Goal: Transaction & Acquisition: Purchase product/service

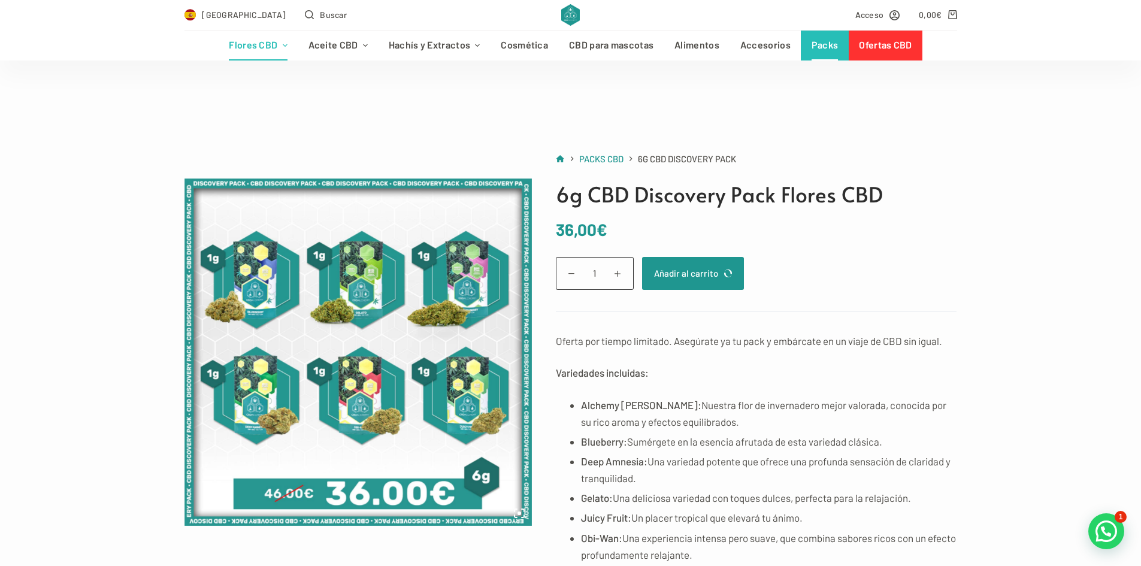
scroll to position [60, 0]
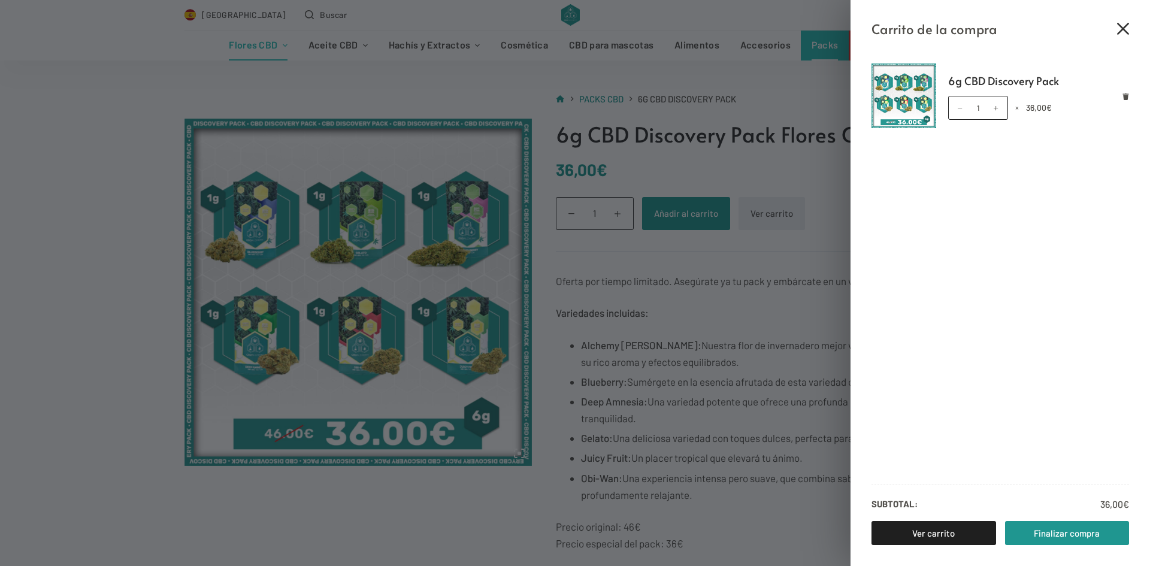
click at [1125, 26] on icon "Cerrar el cajón del carrito" at bounding box center [1123, 29] width 12 height 12
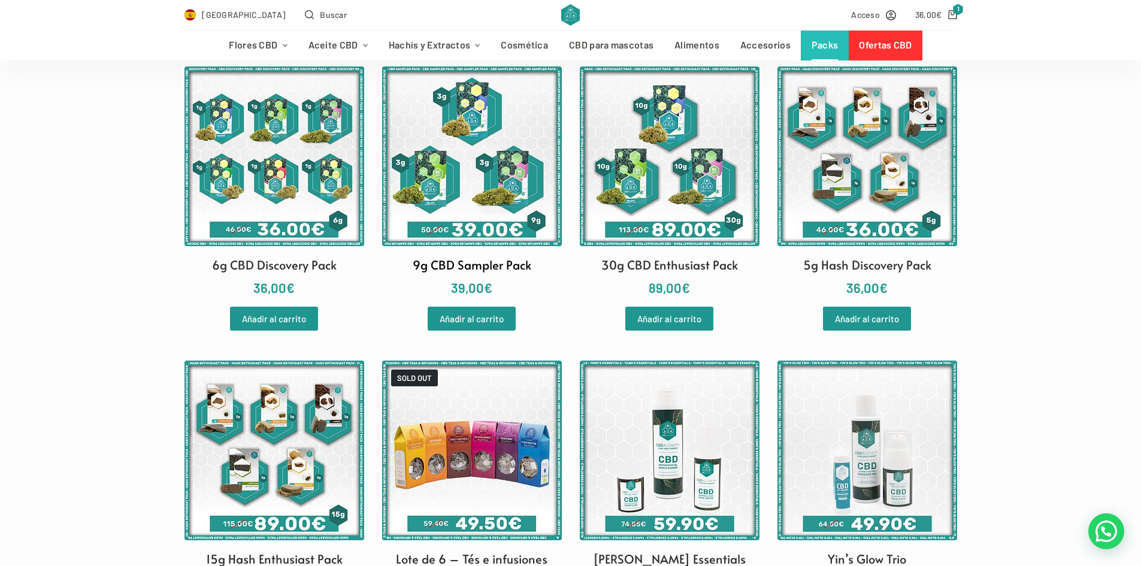
scroll to position [240, 0]
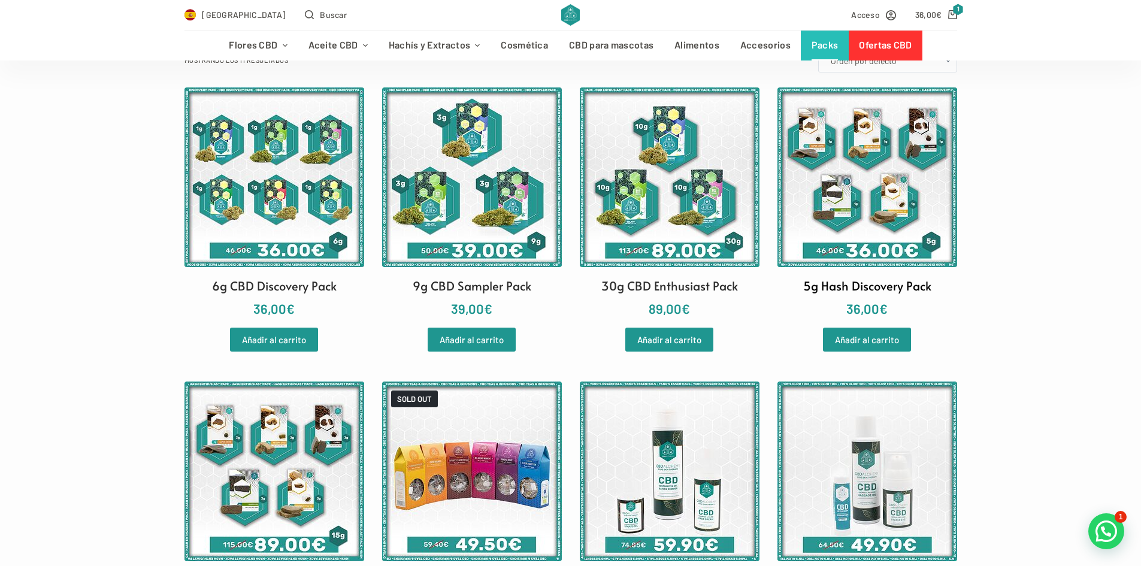
click at [856, 209] on img at bounding box center [868, 177] width 180 height 180
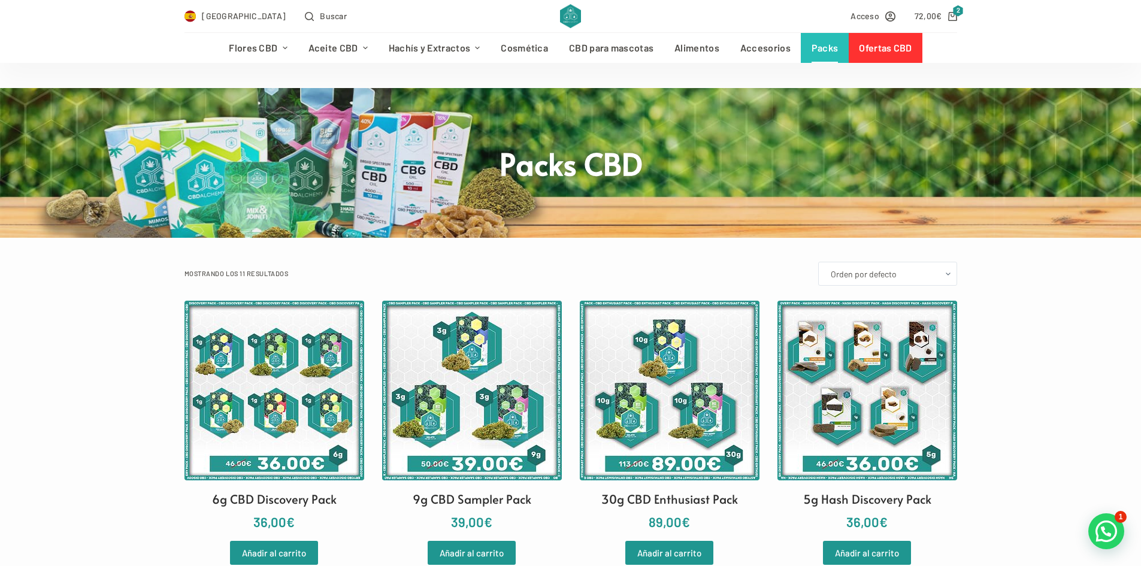
scroll to position [0, 0]
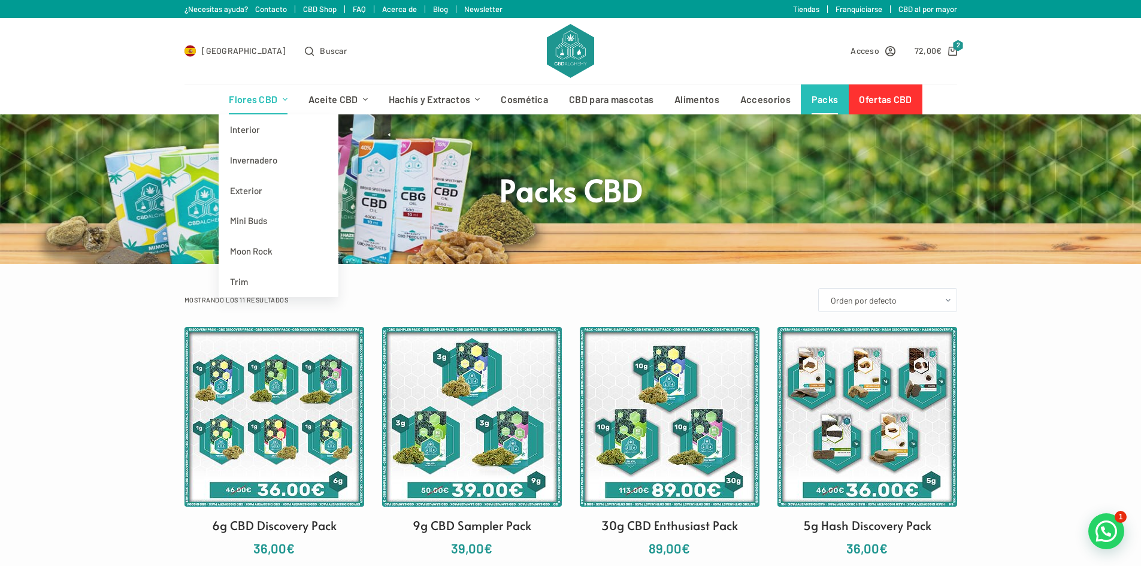
click at [239, 98] on link "Flores CBD" at bounding box center [258, 99] width 79 height 30
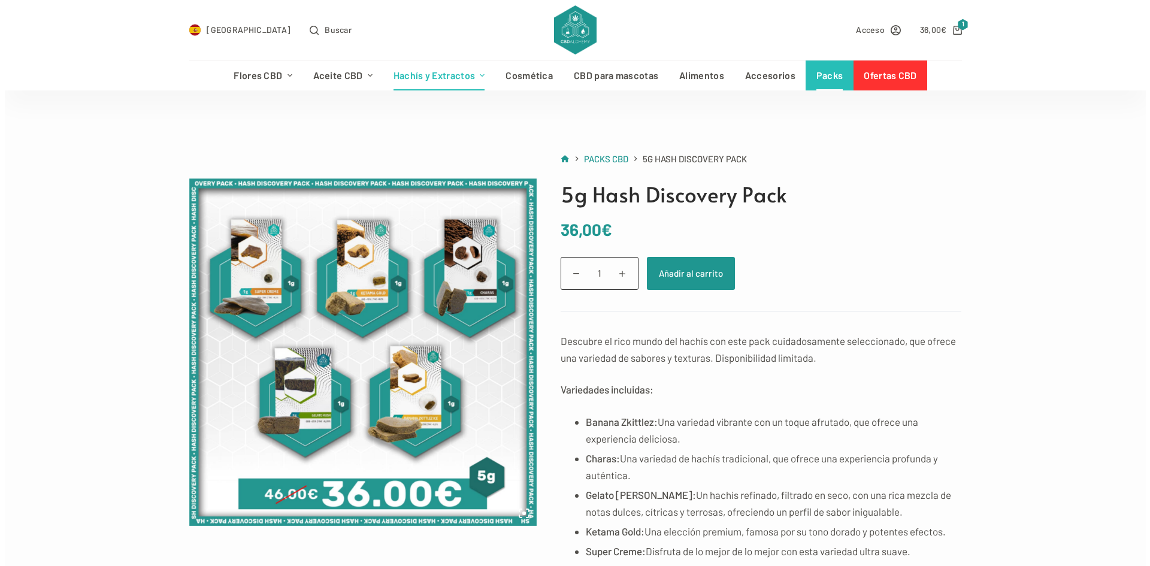
scroll to position [60, 0]
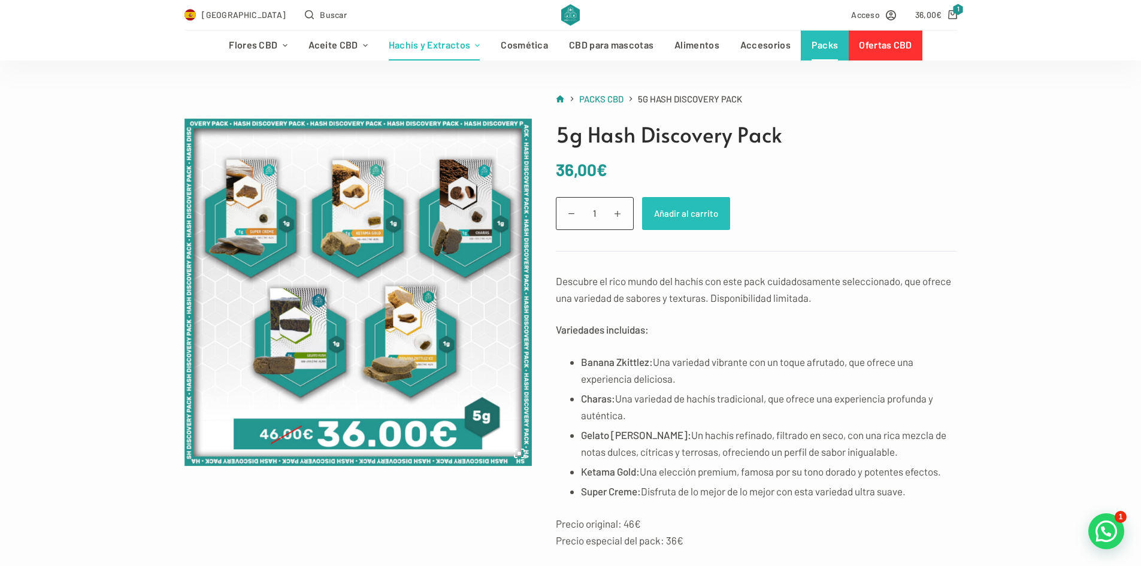
click at [681, 216] on button "Añadir al carrito" at bounding box center [686, 213] width 88 height 33
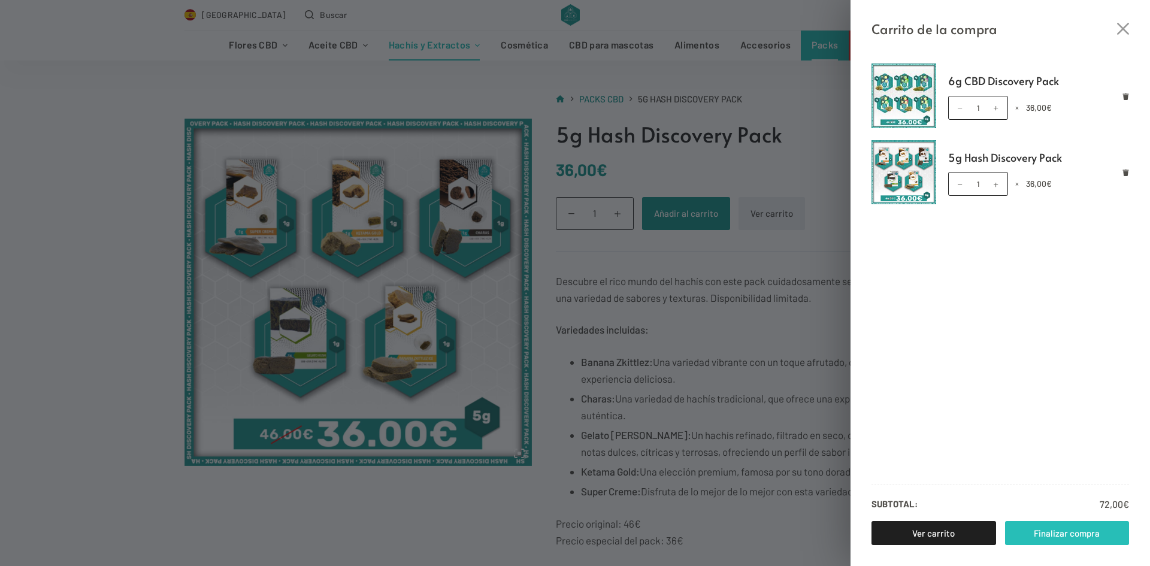
click at [1035, 537] on link "Finalizar compra" at bounding box center [1067, 533] width 125 height 24
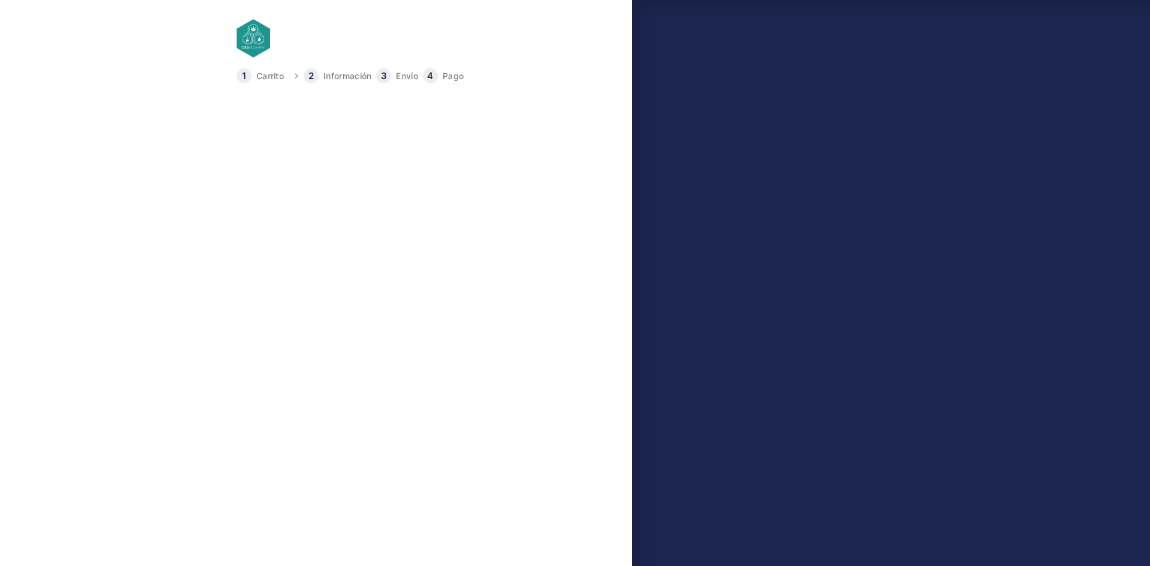
select select "B"
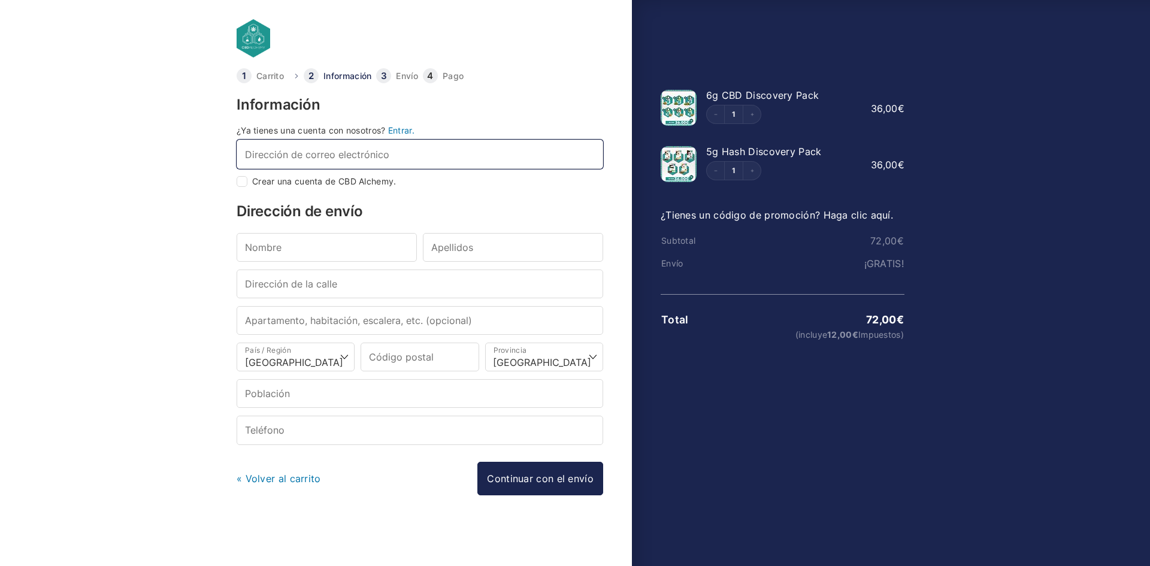
click at [317, 147] on input "Dirección de correo electrónico *" at bounding box center [420, 154] width 367 height 29
type input "A"
checkbox input "true"
type input "alejandrovinyalstena@gmail.com"
click at [342, 247] on input "Nombre *" at bounding box center [327, 247] width 180 height 29
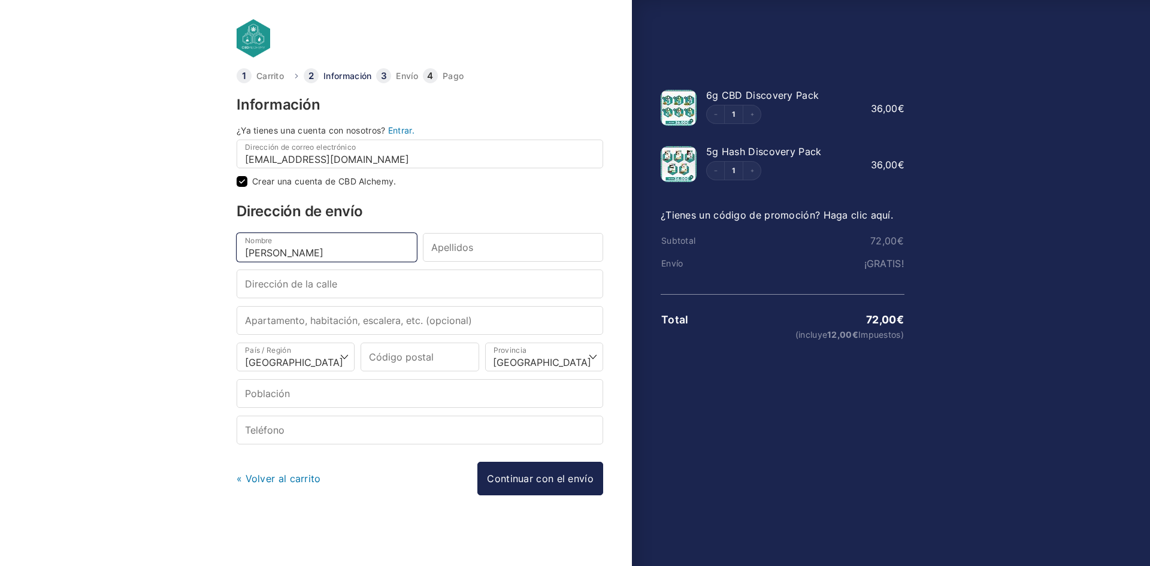
type input "alejandro"
click at [534, 255] on input "Apellidos *" at bounding box center [513, 247] width 180 height 29
type input "viñals tena"
click at [353, 287] on input "Dirección de la calle *" at bounding box center [420, 284] width 367 height 29
type input "Crtra. Vila-Real/Onda CV20, km. 5,2"
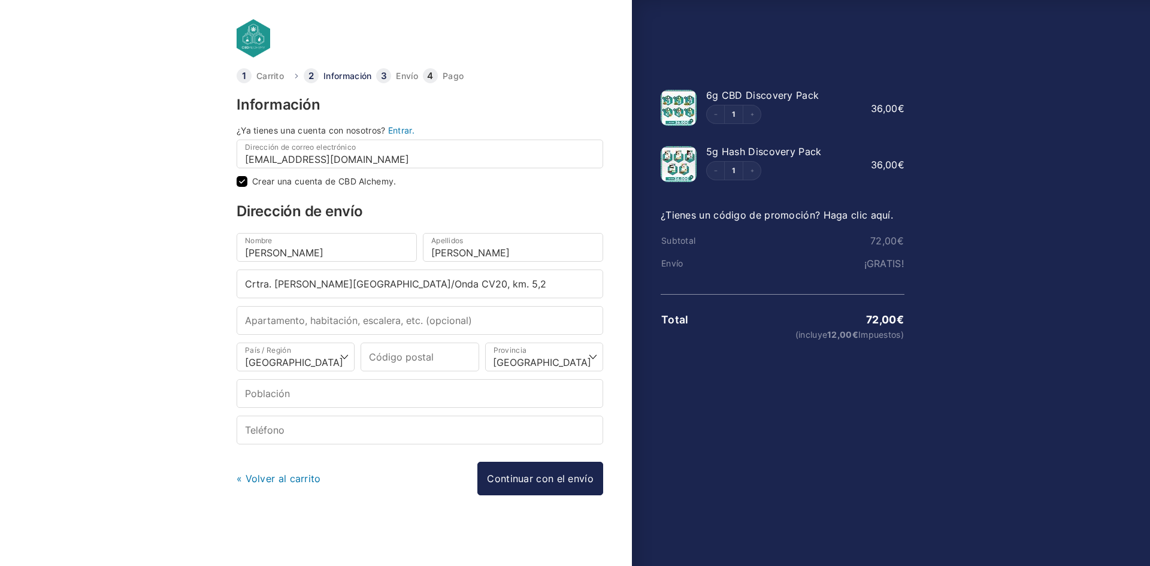
type input "EMPORIO TILES"
type input "12200"
select select "CS"
type input "CASTELLON (ONDA)"
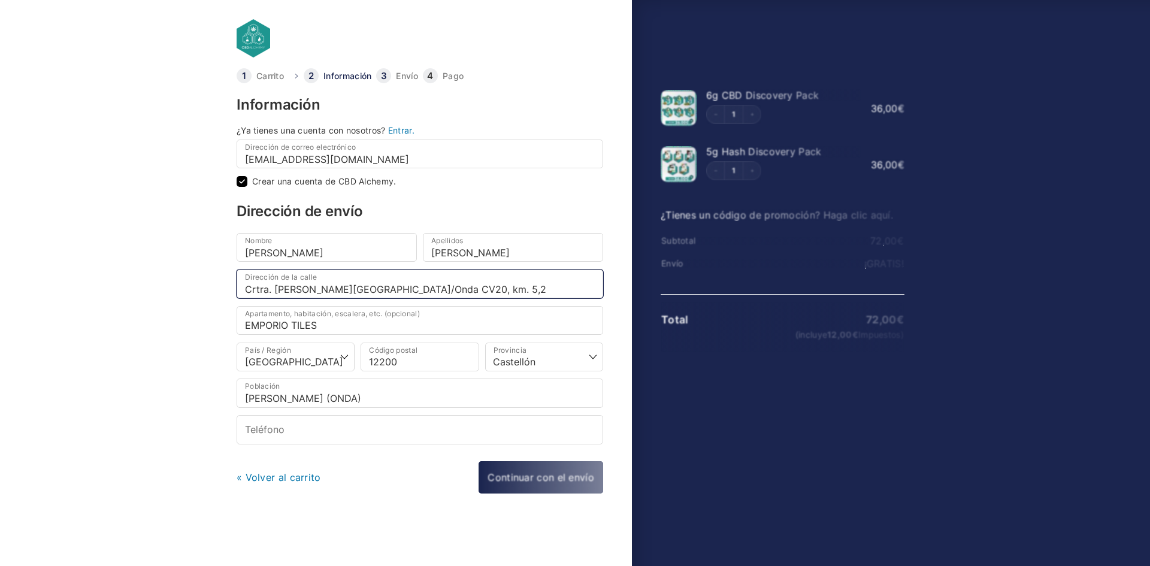
select select
type input "Onda"
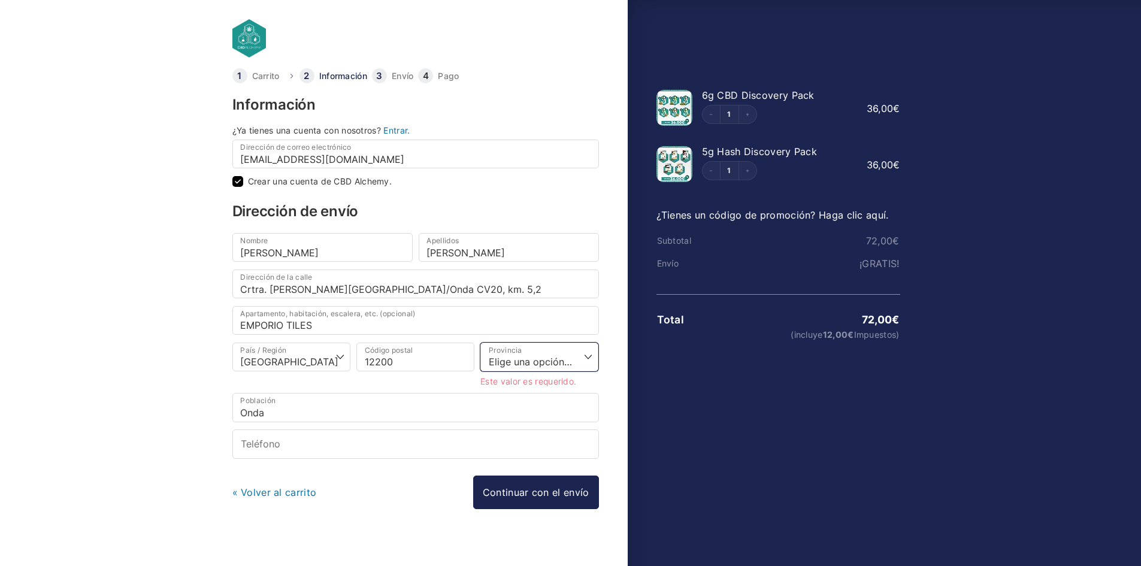
click at [590, 358] on select "Elige una opción… La Coruña Álava Albacete Alicante Almería Asturias Ávila Bada…" at bounding box center [540, 357] width 118 height 29
select select "CS"
click at [485, 343] on select "Elige una opción… La Coruña Álava Albacete Alicante Almería Asturias Ávila Bada…" at bounding box center [540, 357] width 118 height 29
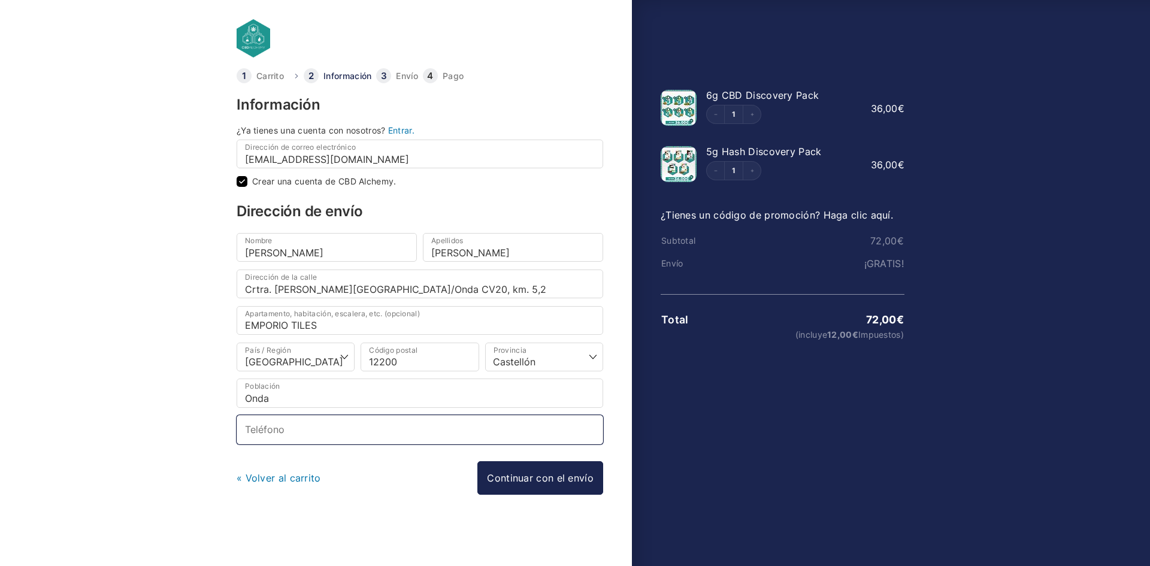
click at [309, 435] on input "Teléfono *" at bounding box center [420, 429] width 367 height 29
type input "627164828"
click at [833, 211] on link "¿Tienes un código de promoción? Haga clic aquí." at bounding box center [777, 215] width 232 height 12
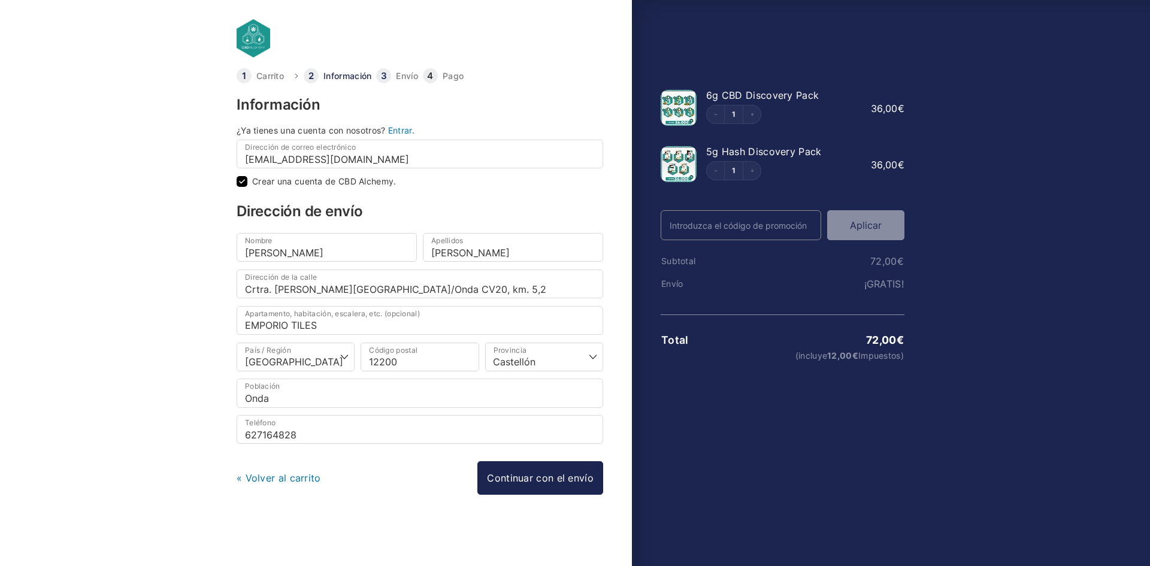
click at [732, 226] on input "Código Promo" at bounding box center [741, 225] width 161 height 30
type input "w"
type input "WELCOME25"
click at [869, 233] on button "Aplicar" at bounding box center [865, 225] width 77 height 30
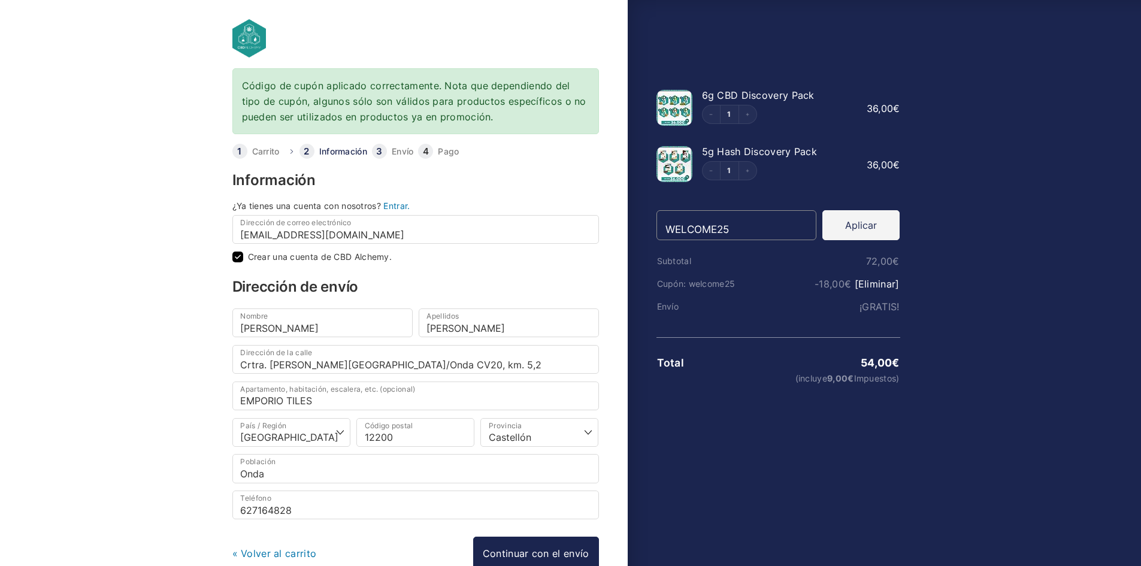
scroll to position [74, 0]
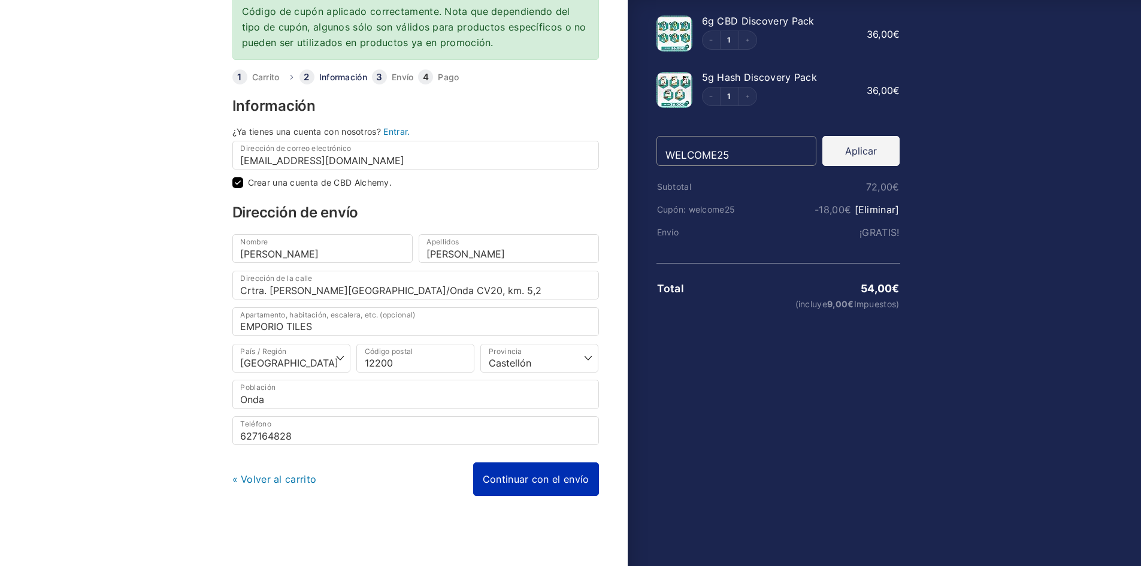
click at [566, 476] on link "Continuar con el envío" at bounding box center [536, 480] width 126 height 34
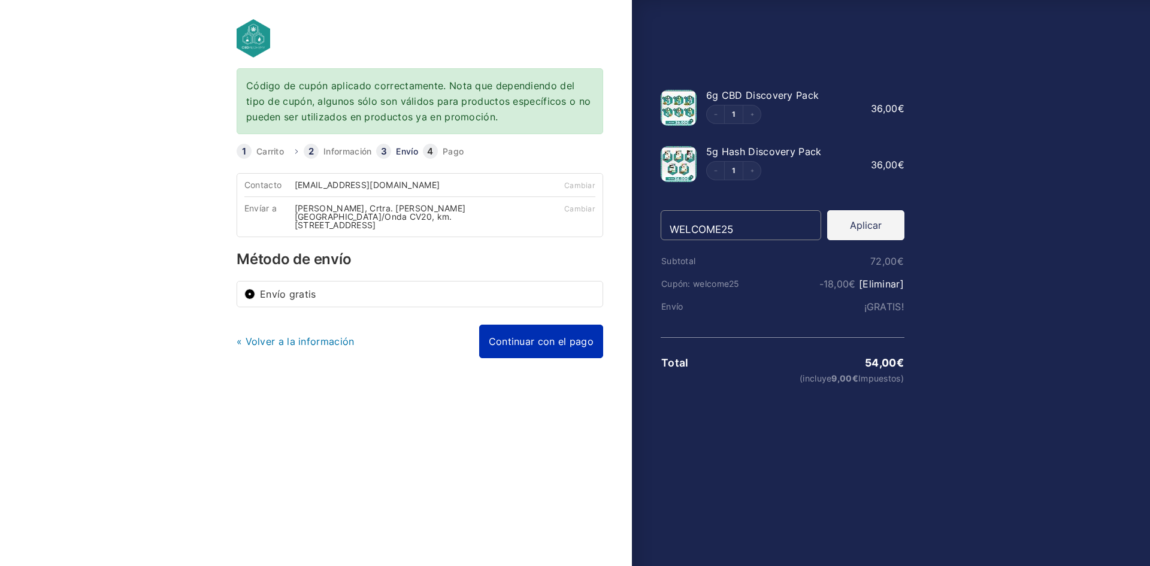
click at [567, 339] on link "Continuar con el pago" at bounding box center [541, 342] width 124 height 34
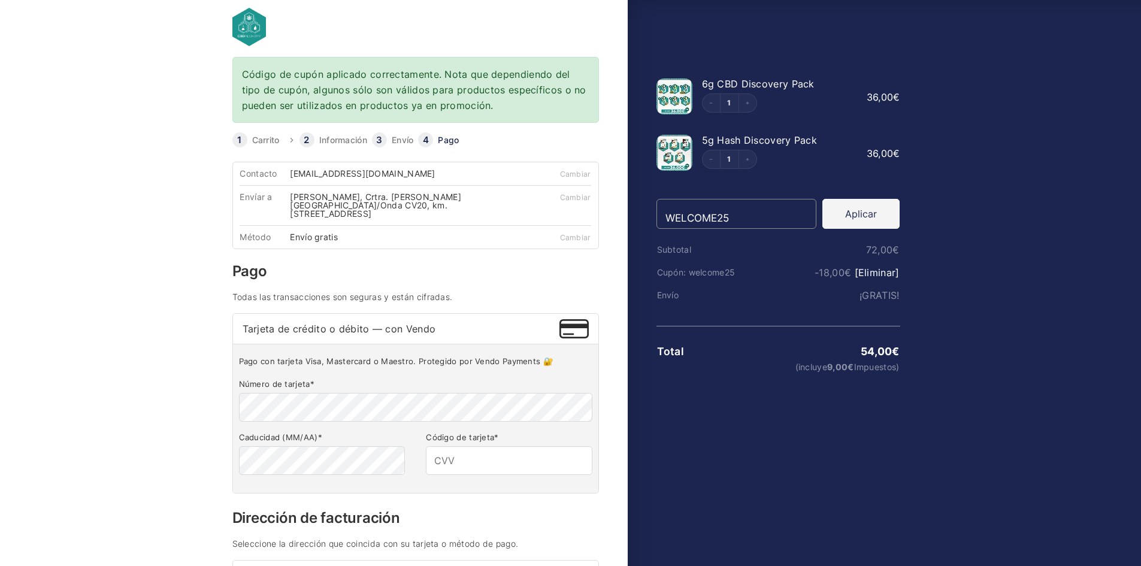
scroll to position [11, 0]
click at [389, 325] on span "Tarjeta de crédito o débito — con Vendo" at bounding box center [402, 330] width 318 height 10
click at [0, 0] on input "Tarjeta de crédito o débito — con Vendo" at bounding box center [0, 0] width 0 height 0
click at [577, 323] on img at bounding box center [574, 329] width 29 height 19
click at [0, 0] on input "Tarjeta de crédito o débito — con Vendo" at bounding box center [0, 0] width 0 height 0
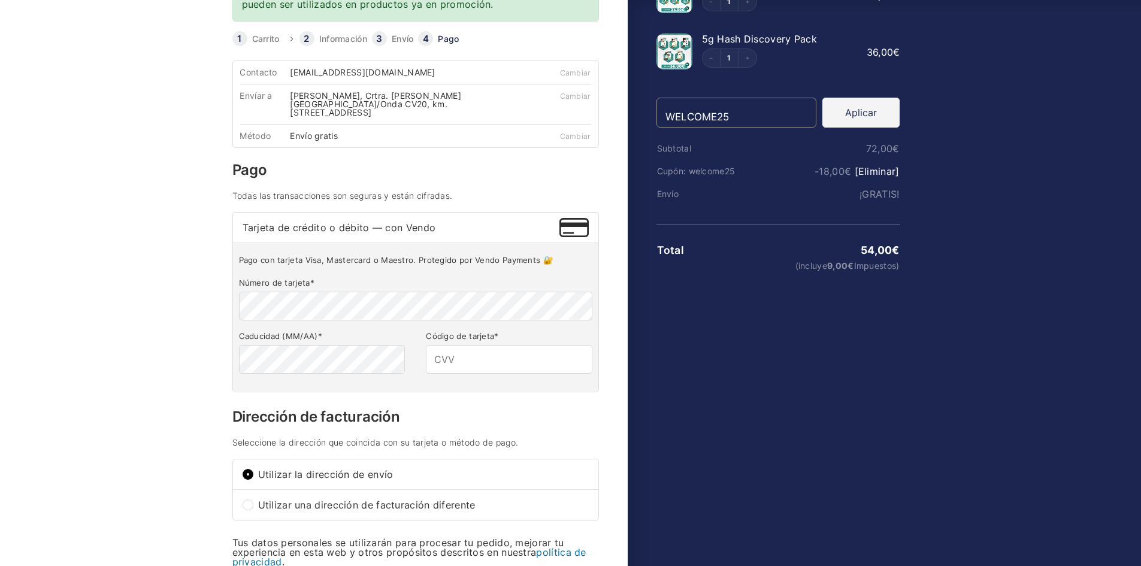
scroll to position [0, 0]
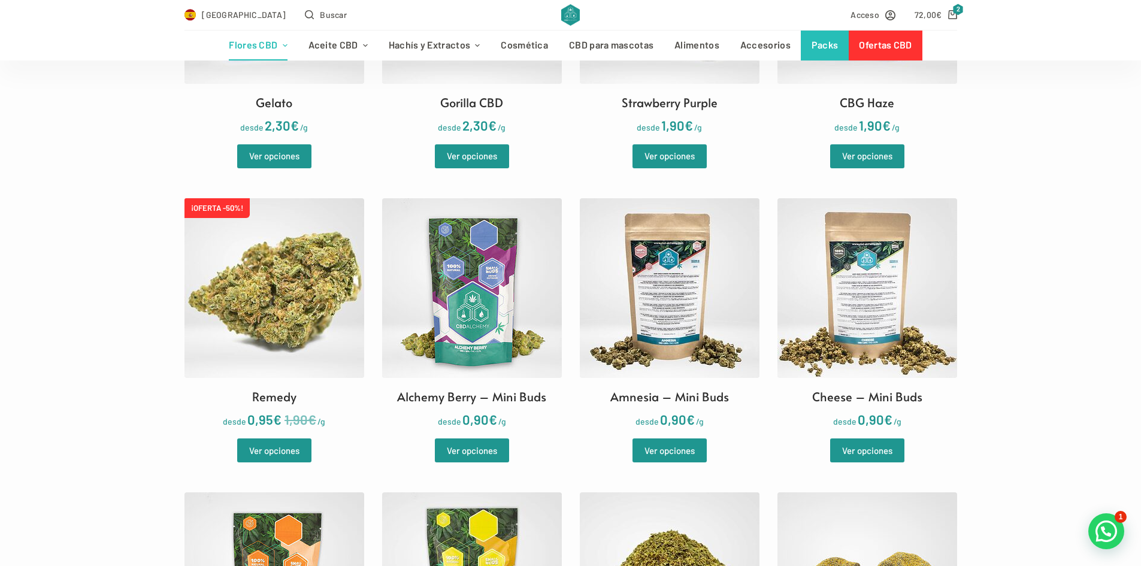
scroll to position [1438, 0]
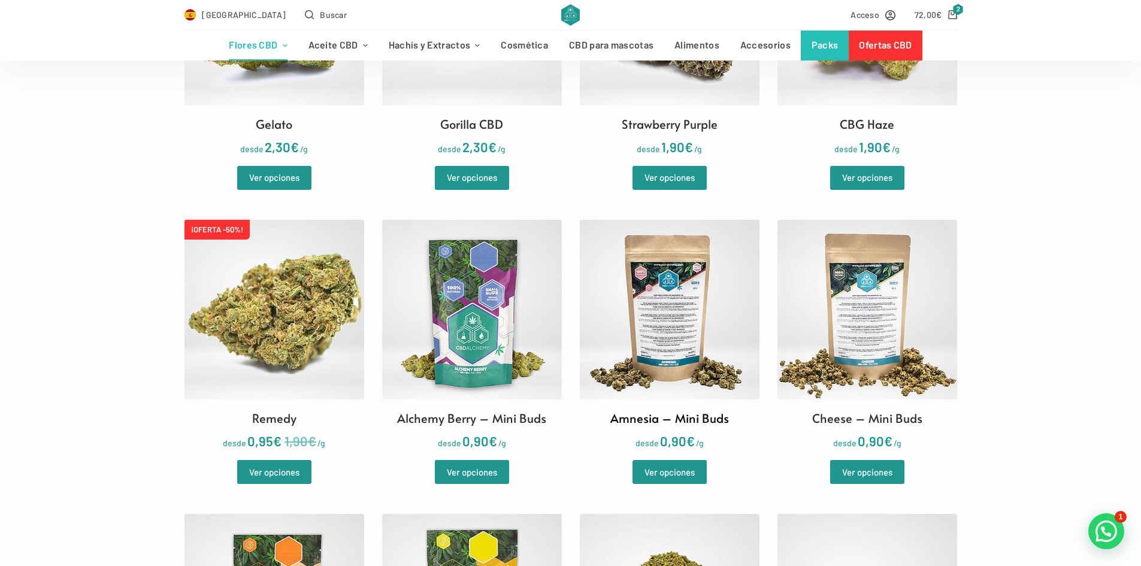
click at [666, 365] on img at bounding box center [670, 310] width 180 height 180
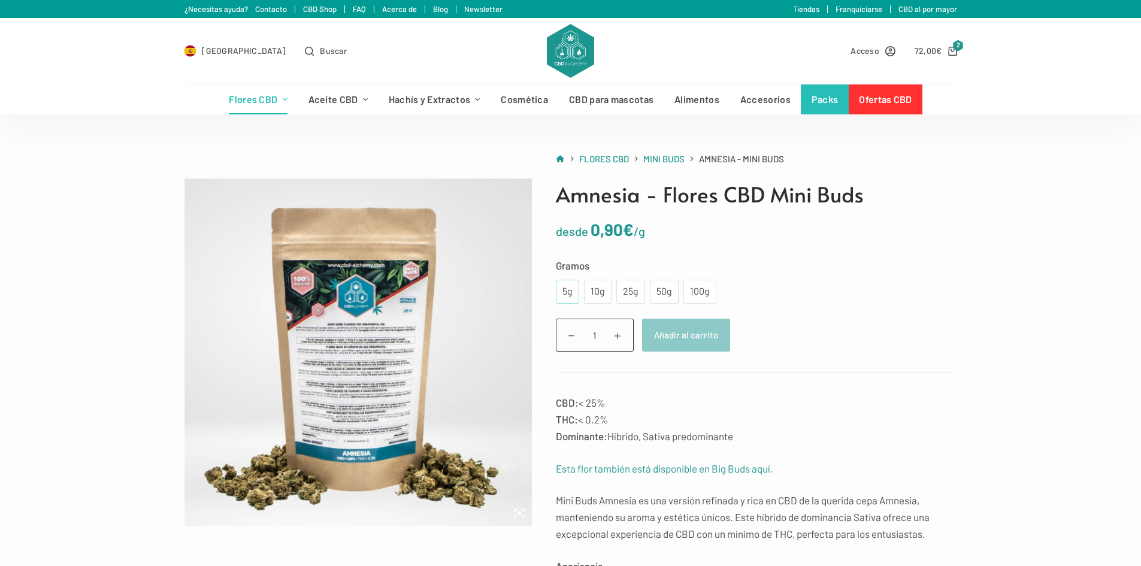
click at [569, 293] on div "5g" at bounding box center [567, 292] width 9 height 16
